Goal: Find specific page/section: Find specific page/section

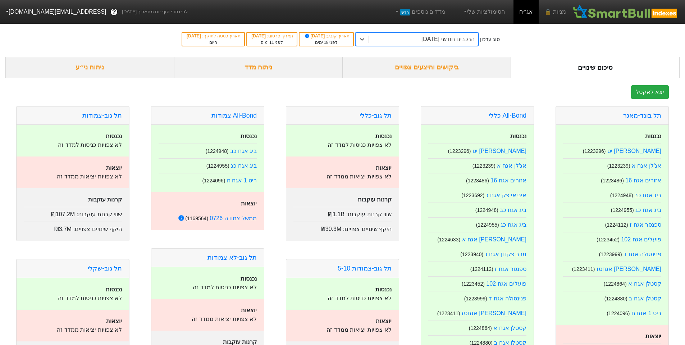
click at [466, 67] on div "ביקושים והיצעים צפויים" at bounding box center [427, 67] width 169 height 21
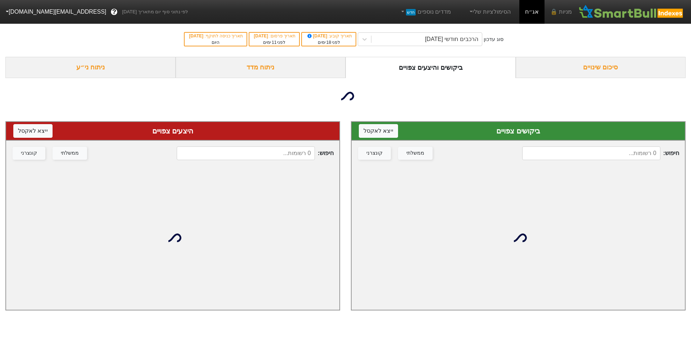
click at [614, 157] on input at bounding box center [591, 153] width 138 height 14
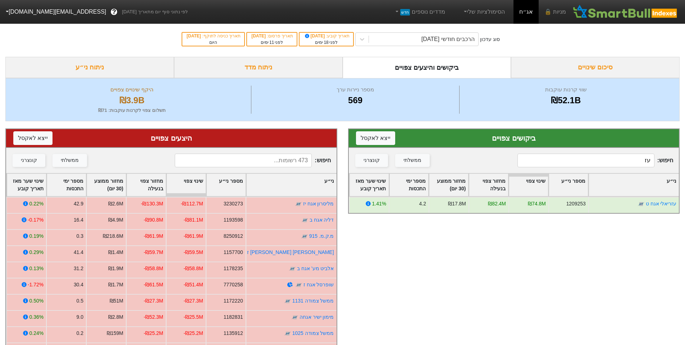
type input "עזר"
drag, startPoint x: 593, startPoint y: 160, endPoint x: 690, endPoint y: 153, distance: 97.7
click at [685, 153] on html "מניות 🔒 אג״ח הסימולציות שלי מדדים נוספים חדש לפי נתוני סוף יום מתאריך [DATE] ? …" at bounding box center [342, 228] width 685 height 456
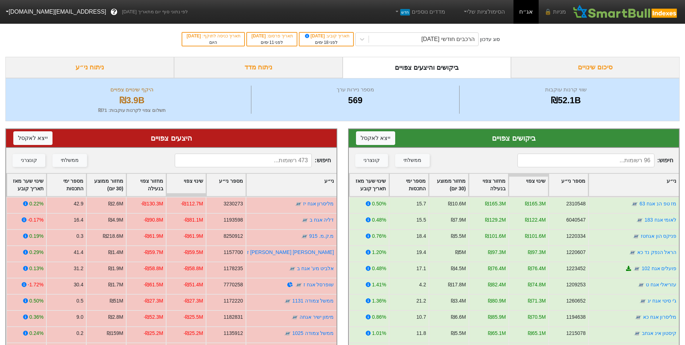
click at [614, 163] on input at bounding box center [586, 161] width 137 height 14
type input "לאומי"
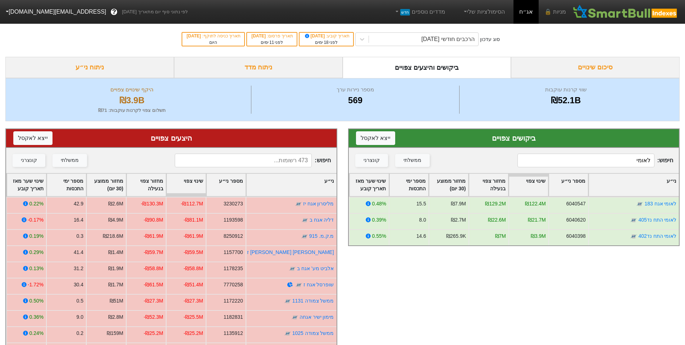
drag, startPoint x: 606, startPoint y: 157, endPoint x: 687, endPoint y: 142, distance: 82.6
click at [685, 143] on html "מניות 🔒 אג״ח הסימולציות שלי מדדים נוספים חדש לפי נתוני סוף יום מתאריך [DATE] ? …" at bounding box center [342, 228] width 685 height 456
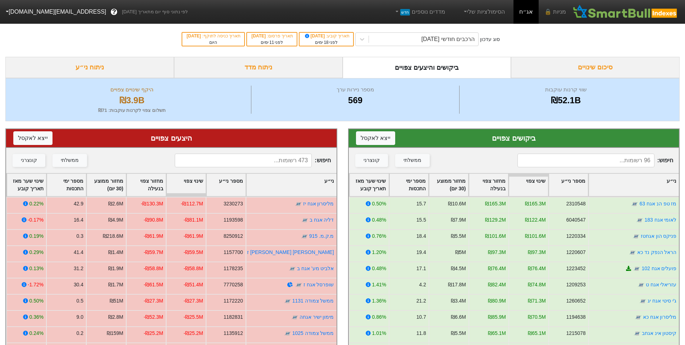
click at [302, 165] on input at bounding box center [243, 161] width 137 height 14
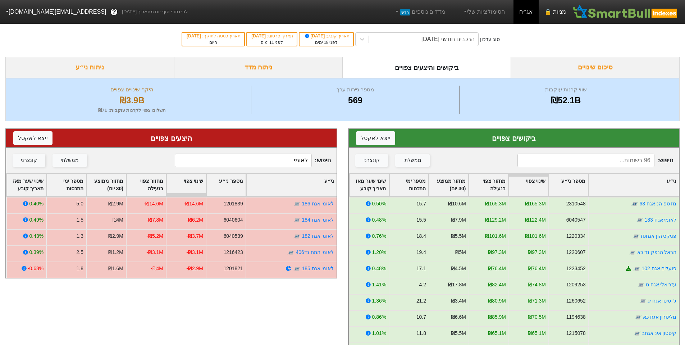
type input "לאומי"
drag, startPoint x: 288, startPoint y: 163, endPoint x: 322, endPoint y: 161, distance: 34.2
click at [322, 161] on span "חיפוש : לאומי" at bounding box center [253, 161] width 156 height 14
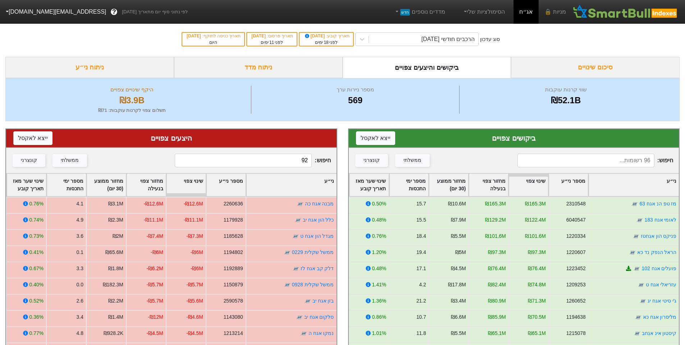
type input "9"
